Goal: Use online tool/utility: Utilize a website feature to perform a specific function

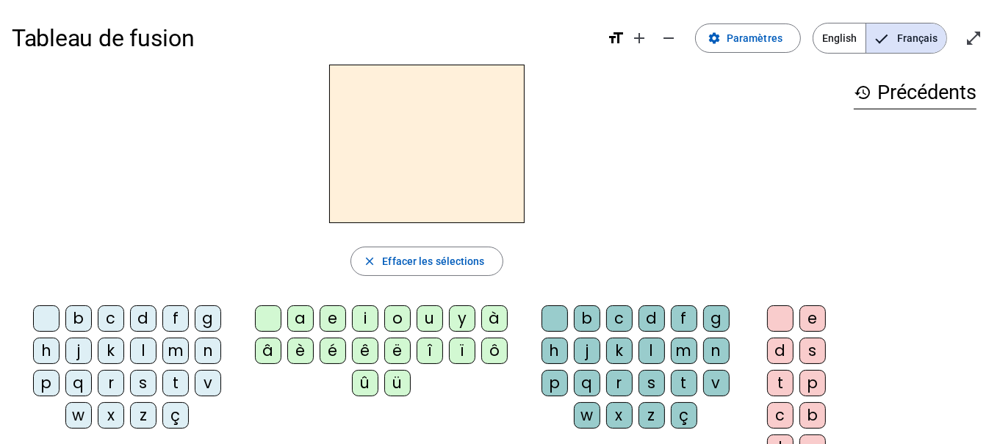
click at [60, 370] on div "p" at bounding box center [46, 383] width 26 height 26
click at [303, 320] on div "a" at bounding box center [300, 319] width 26 height 26
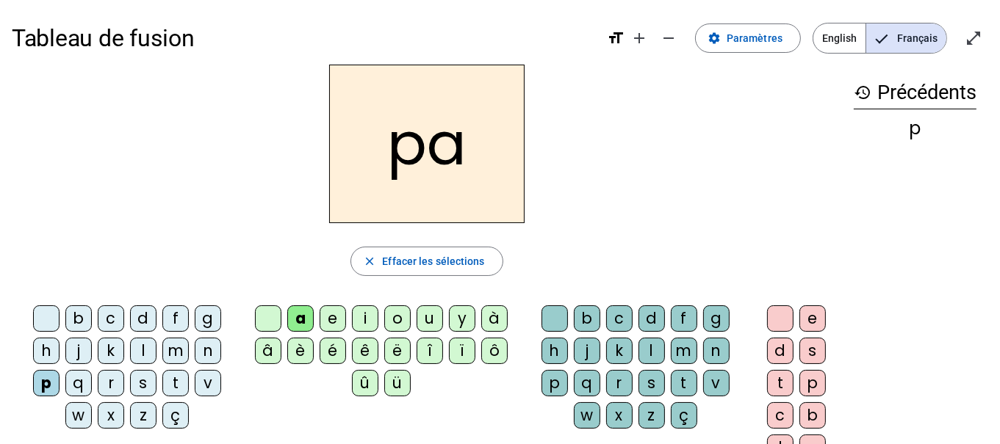
click at [606, 389] on div "r" at bounding box center [619, 383] width 26 height 26
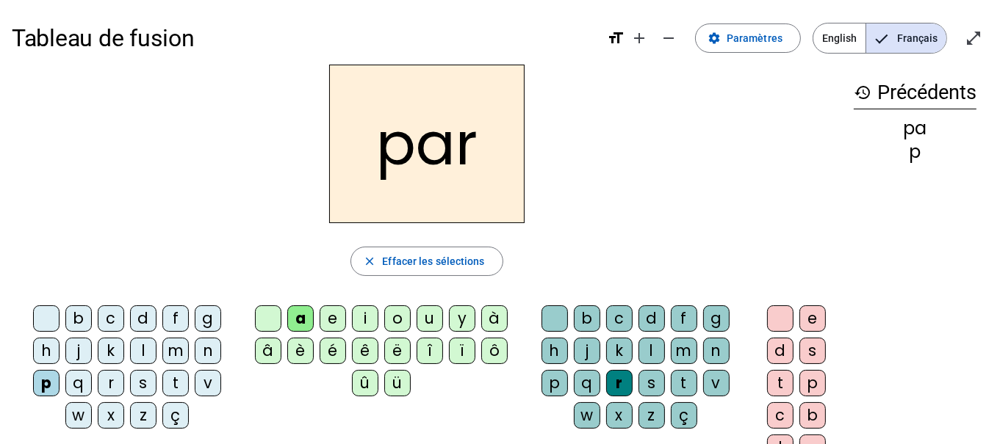
click at [98, 319] on div "c" at bounding box center [111, 319] width 26 height 26
click at [638, 345] on div "l" at bounding box center [651, 351] width 26 height 26
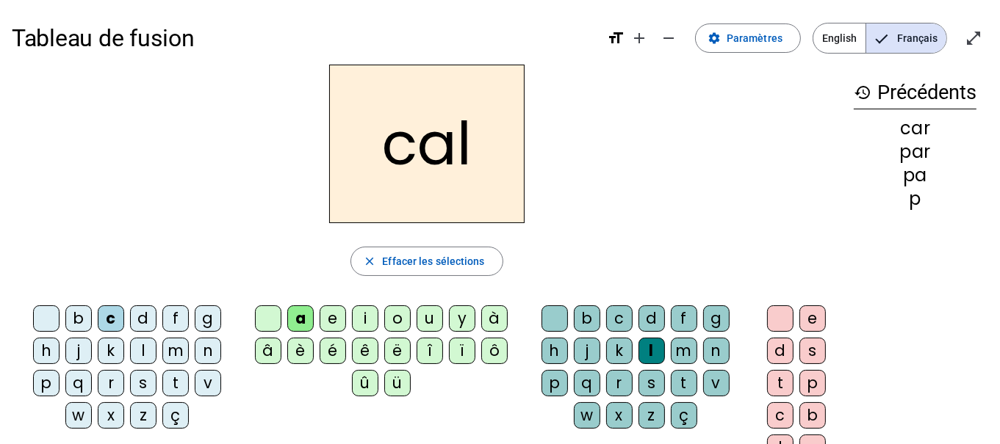
click at [195, 383] on div "v" at bounding box center [208, 383] width 26 height 26
click at [68, 318] on div "b" at bounding box center [78, 319] width 26 height 26
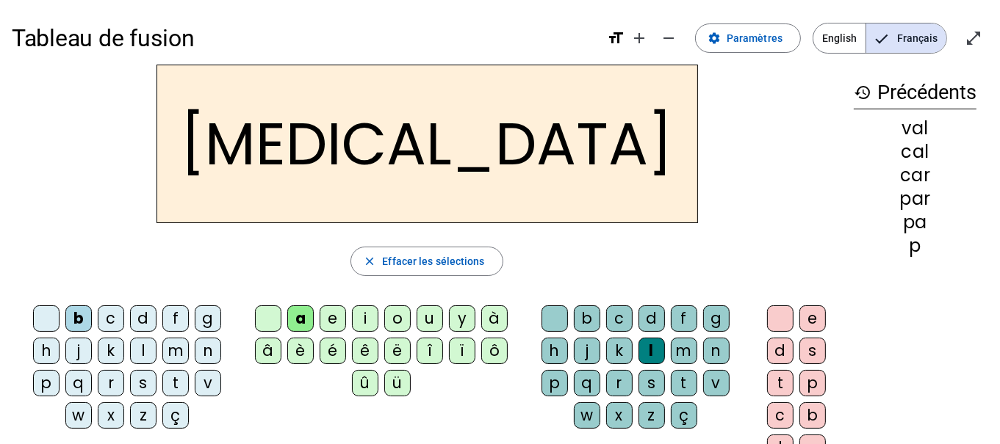
click at [606, 319] on div "c" at bounding box center [619, 319] width 26 height 26
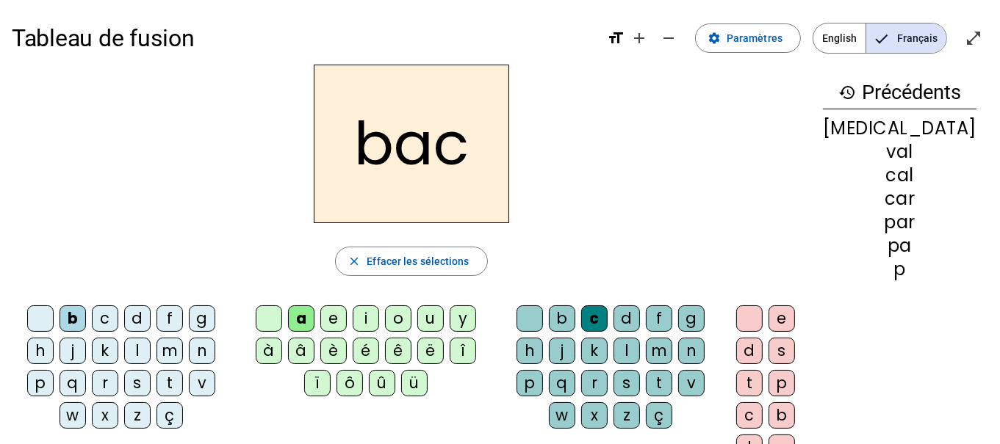
click at [124, 377] on div "s" at bounding box center [137, 383] width 26 height 26
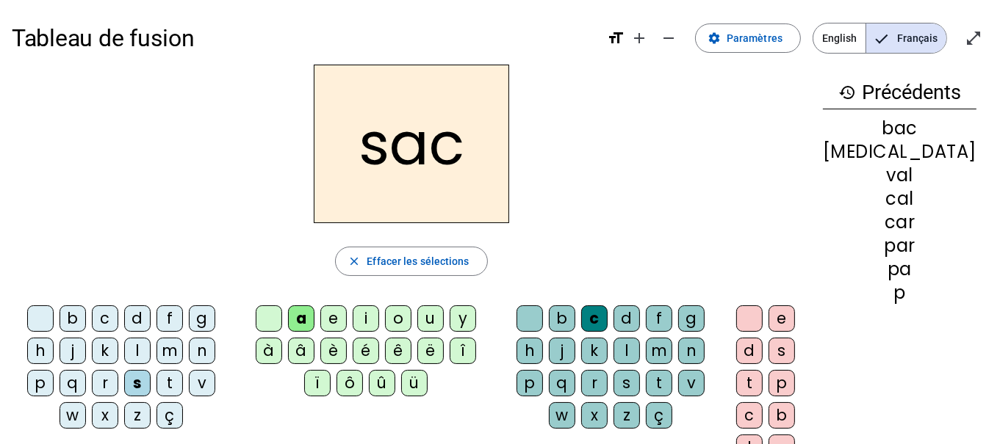
click at [613, 350] on div "l" at bounding box center [626, 351] width 26 height 26
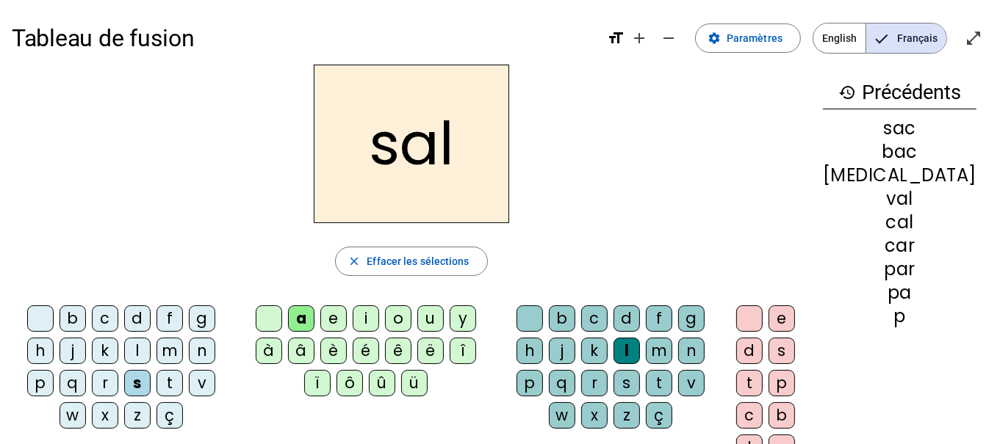
click at [763, 314] on div at bounding box center [749, 319] width 26 height 26
click at [543, 315] on div at bounding box center [529, 319] width 26 height 26
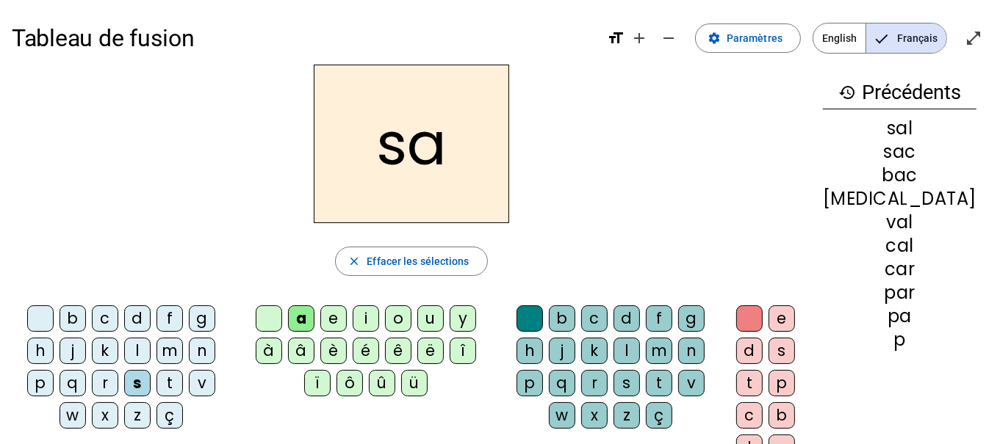
click at [422, 325] on div "u" at bounding box center [430, 319] width 26 height 26
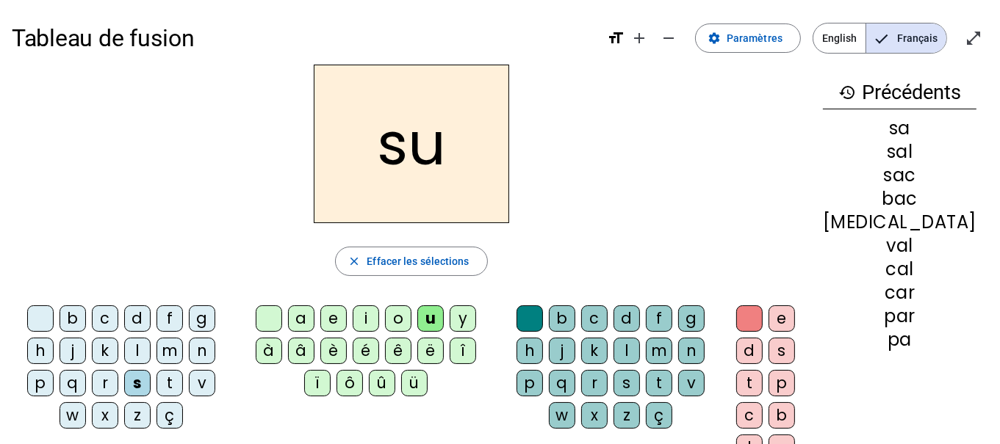
click at [581, 383] on div "r" at bounding box center [594, 383] width 26 height 26
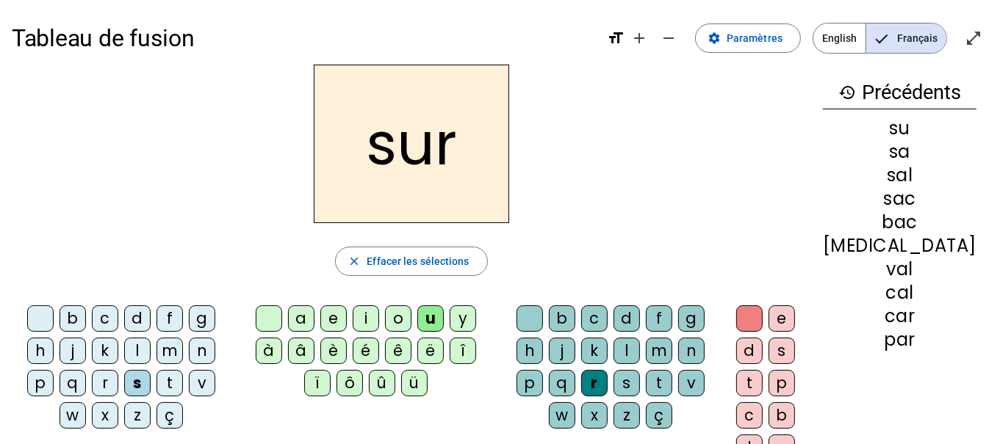
click at [156, 353] on div "m" at bounding box center [169, 351] width 26 height 26
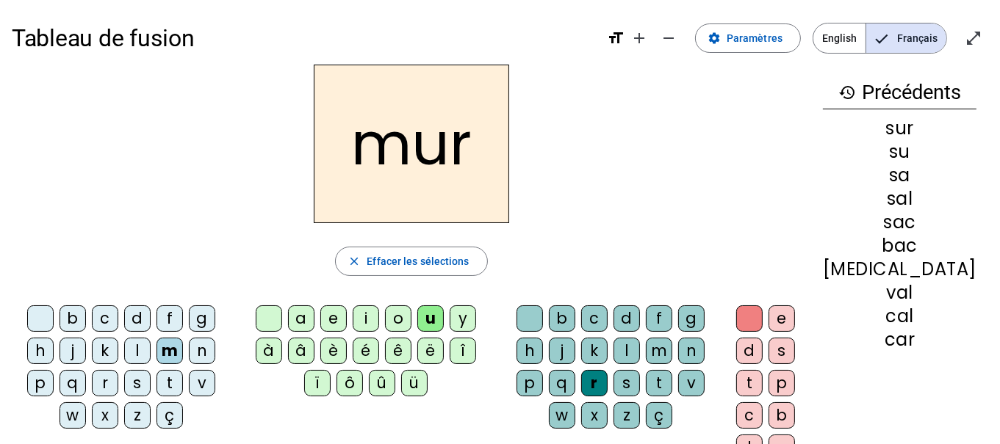
click at [126, 322] on div "d" at bounding box center [137, 319] width 26 height 26
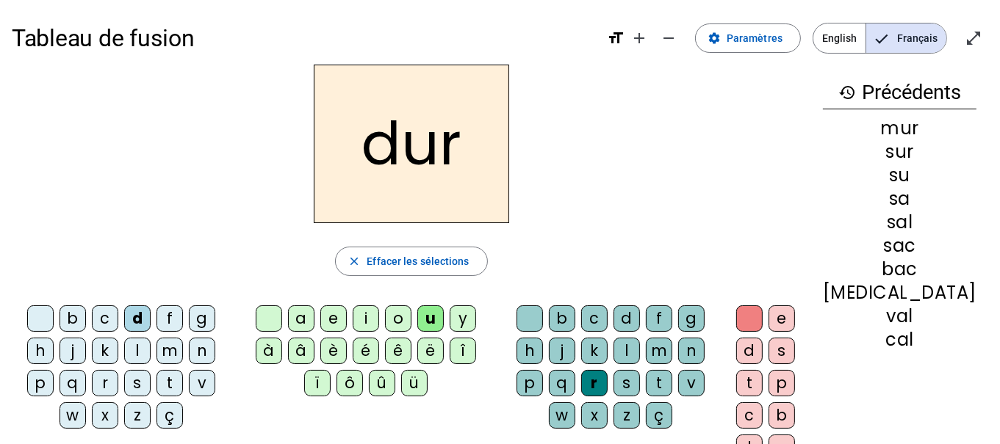
click at [54, 370] on div "p" at bounding box center [40, 383] width 26 height 26
